Goal: Task Accomplishment & Management: Manage account settings

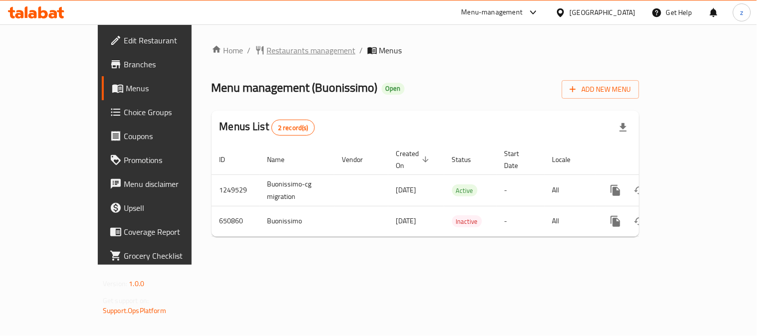
click at [267, 45] on span "Restaurants management" at bounding box center [311, 50] width 89 height 12
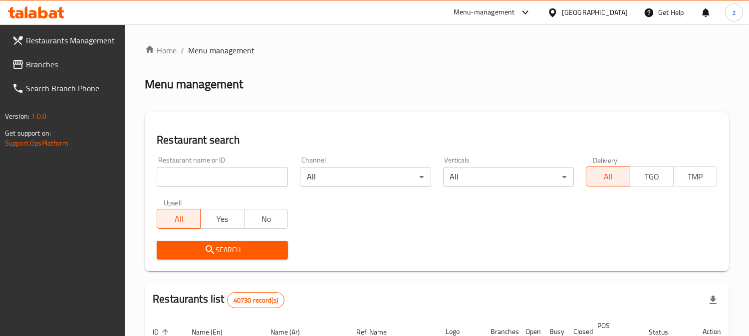
click at [42, 61] on span "Branches" at bounding box center [71, 64] width 91 height 12
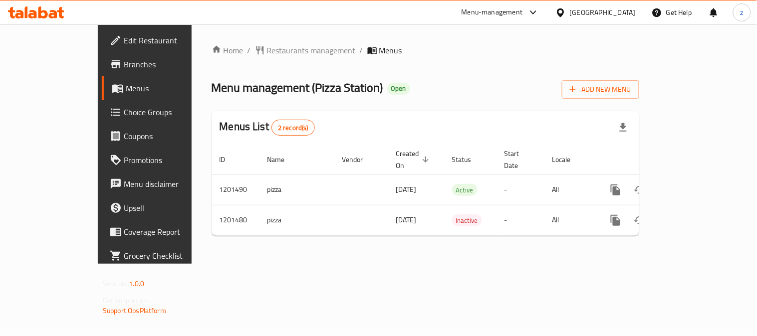
click at [124, 107] on span "Choice Groups" at bounding box center [170, 112] width 92 height 12
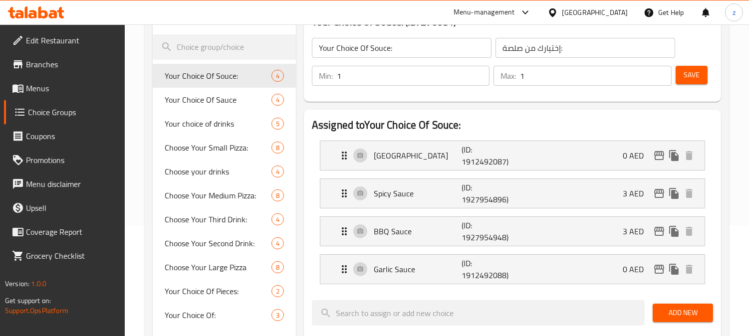
scroll to position [55, 0]
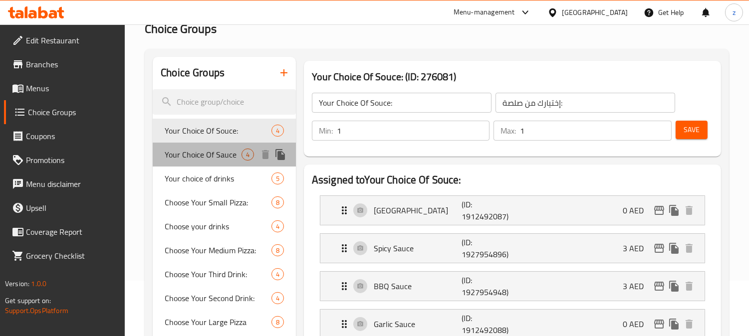
click at [198, 156] on span "Your Choice Of Sauce" at bounding box center [203, 155] width 77 height 12
type input "Your Choice Of Sauce"
type input "إختيارك من صلصة"
type input "0"
type input "4"
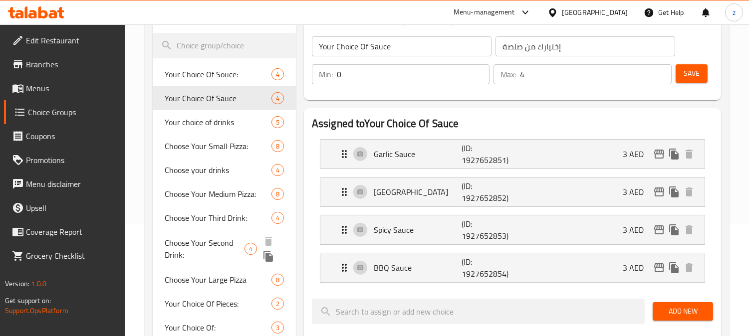
scroll to position [111, 0]
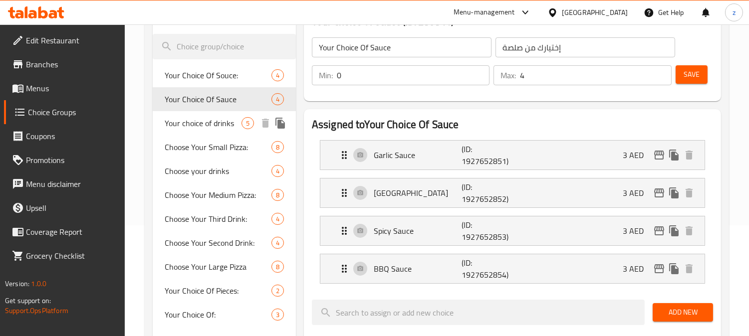
click at [203, 127] on span "Your choice of drinks" at bounding box center [203, 123] width 77 height 12
type input "Your choice of drinks"
type input "إختيارك من مشروبات"
type input "5"
